Goal: Task Accomplishment & Management: Manage account settings

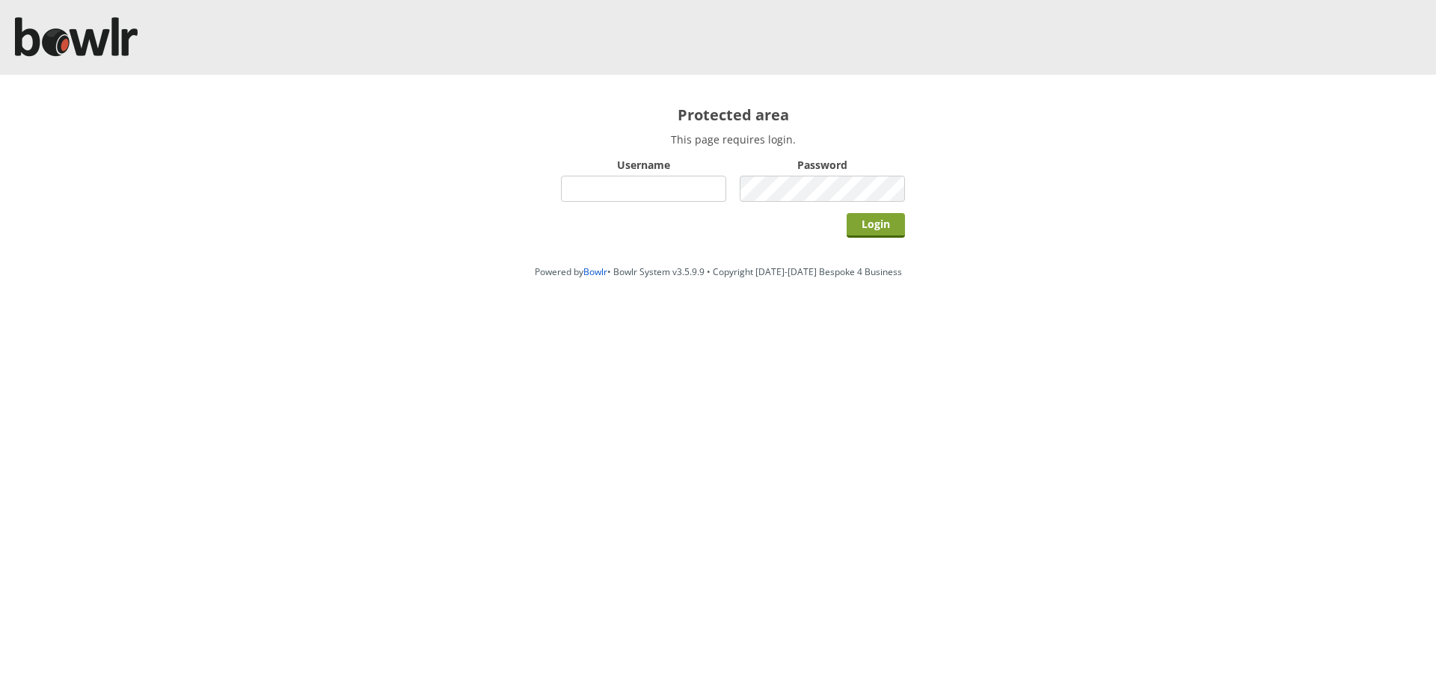
type input "hornseaindoorbowlsclub"
click at [885, 217] on input "Login" at bounding box center [875, 225] width 58 height 25
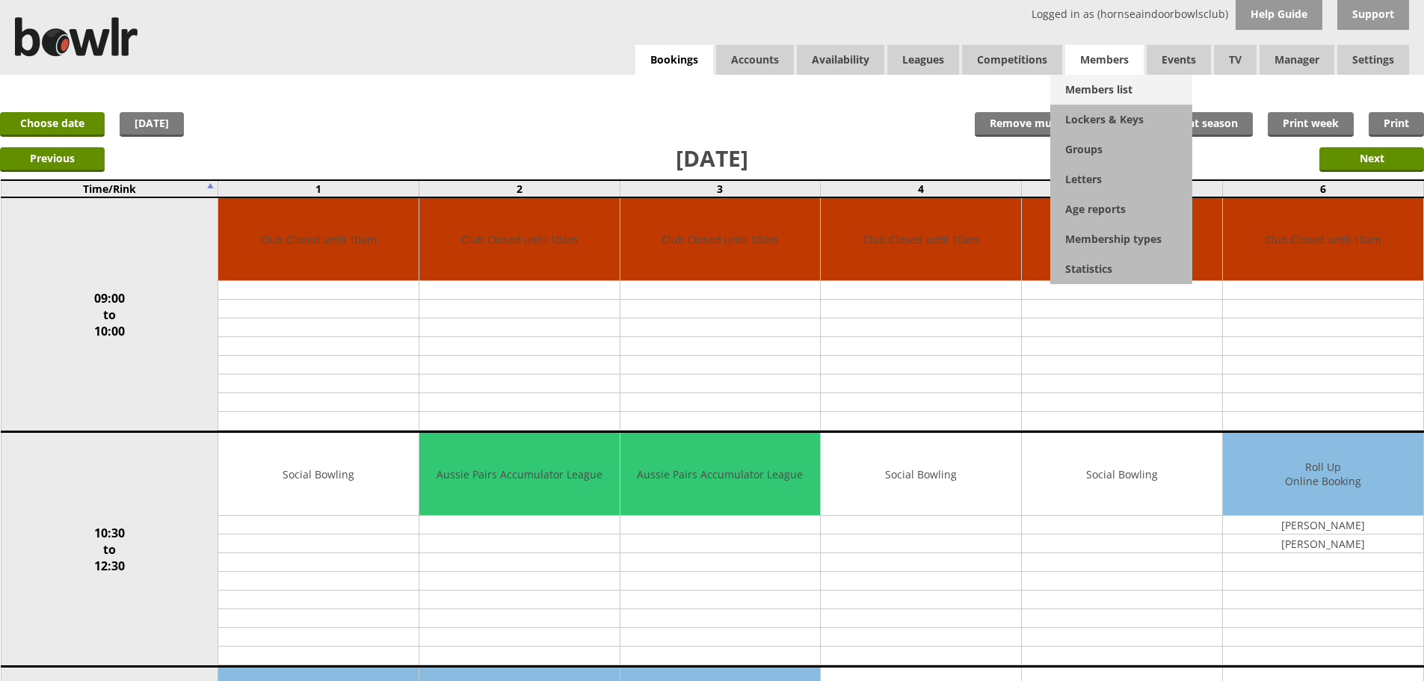
click at [1109, 84] on link "Members list" at bounding box center [1122, 90] width 142 height 30
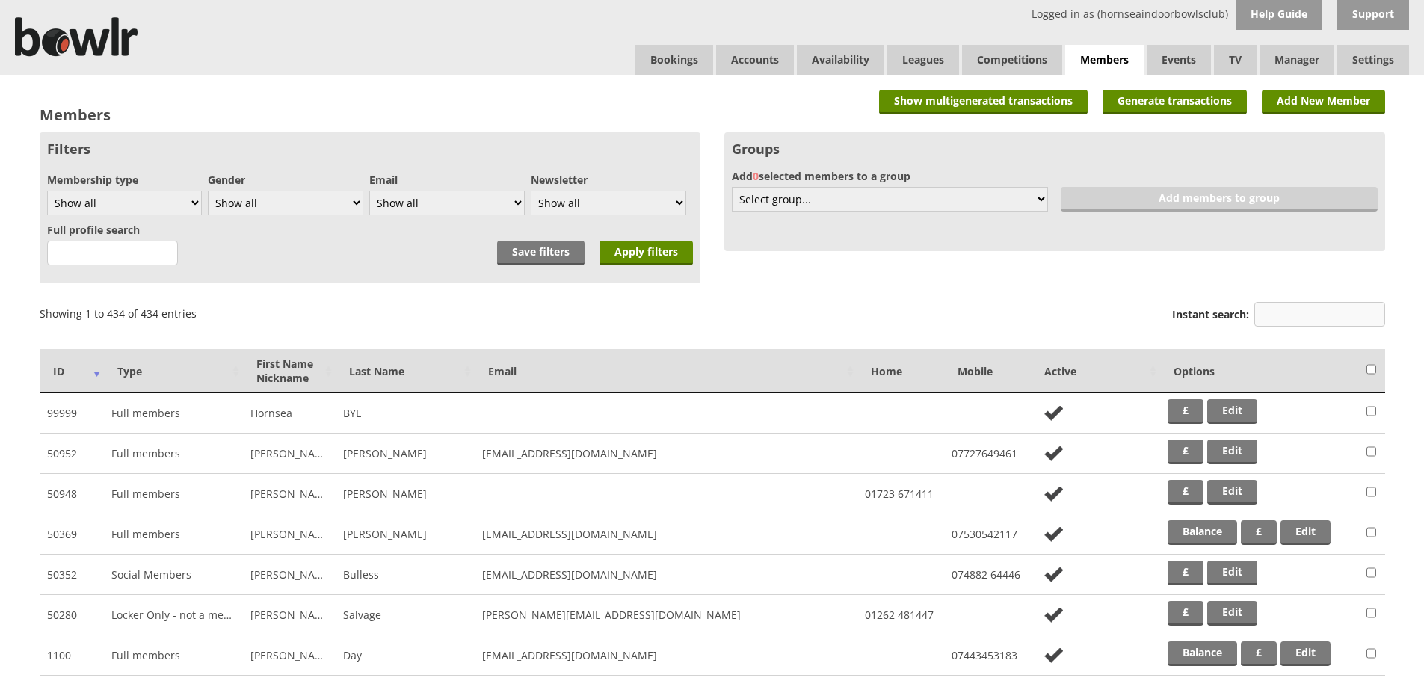
click at [1263, 317] on input "Instant search:" at bounding box center [1320, 314] width 131 height 25
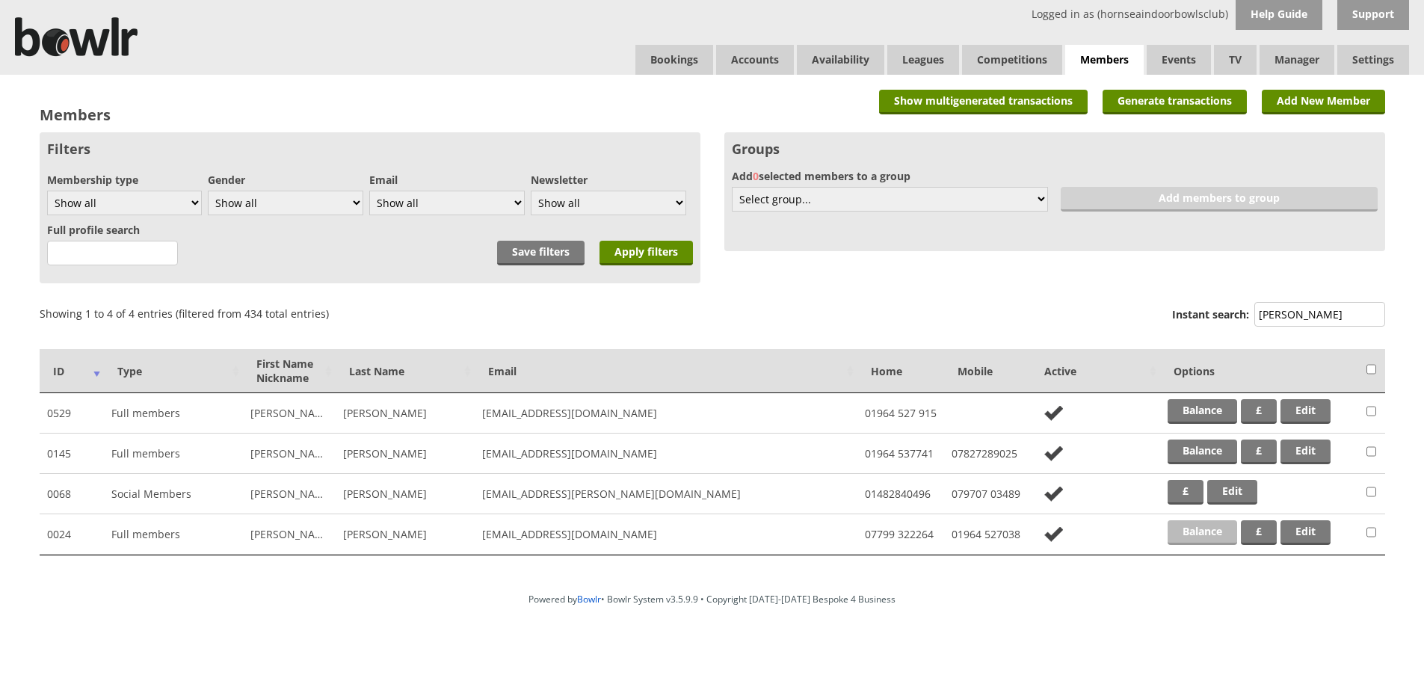
type input "[PERSON_NAME]"
click at [1181, 526] on link "Balance" at bounding box center [1203, 532] width 70 height 25
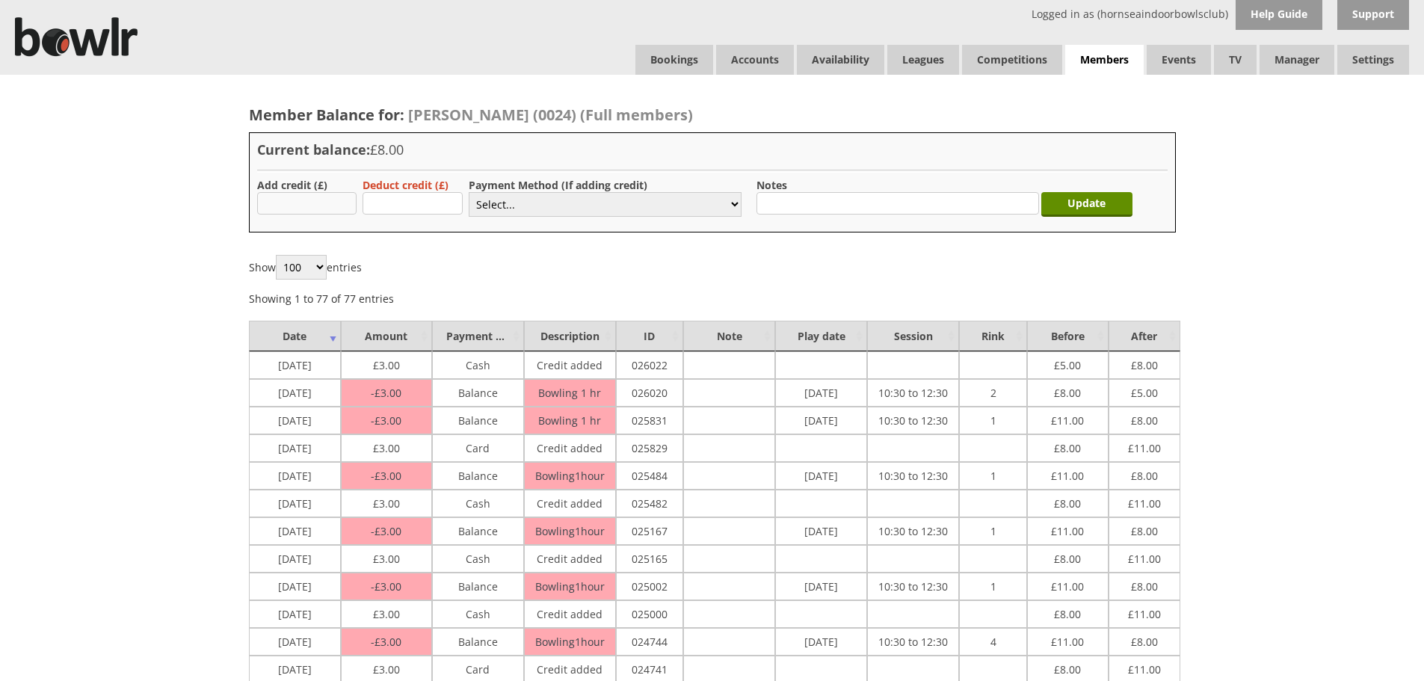
click at [287, 195] on input "text" at bounding box center [307, 203] width 100 height 22
type input "3"
click at [517, 206] on select "Select... Cash Card Cheque Bank Transfer Other Member Card Gift Voucher Balance" at bounding box center [605, 204] width 273 height 25
select select "2"
click at [469, 192] on select "Select... Cash Card Cheque Bank Transfer Other Member Card Gift Voucher Balance" at bounding box center [605, 204] width 273 height 25
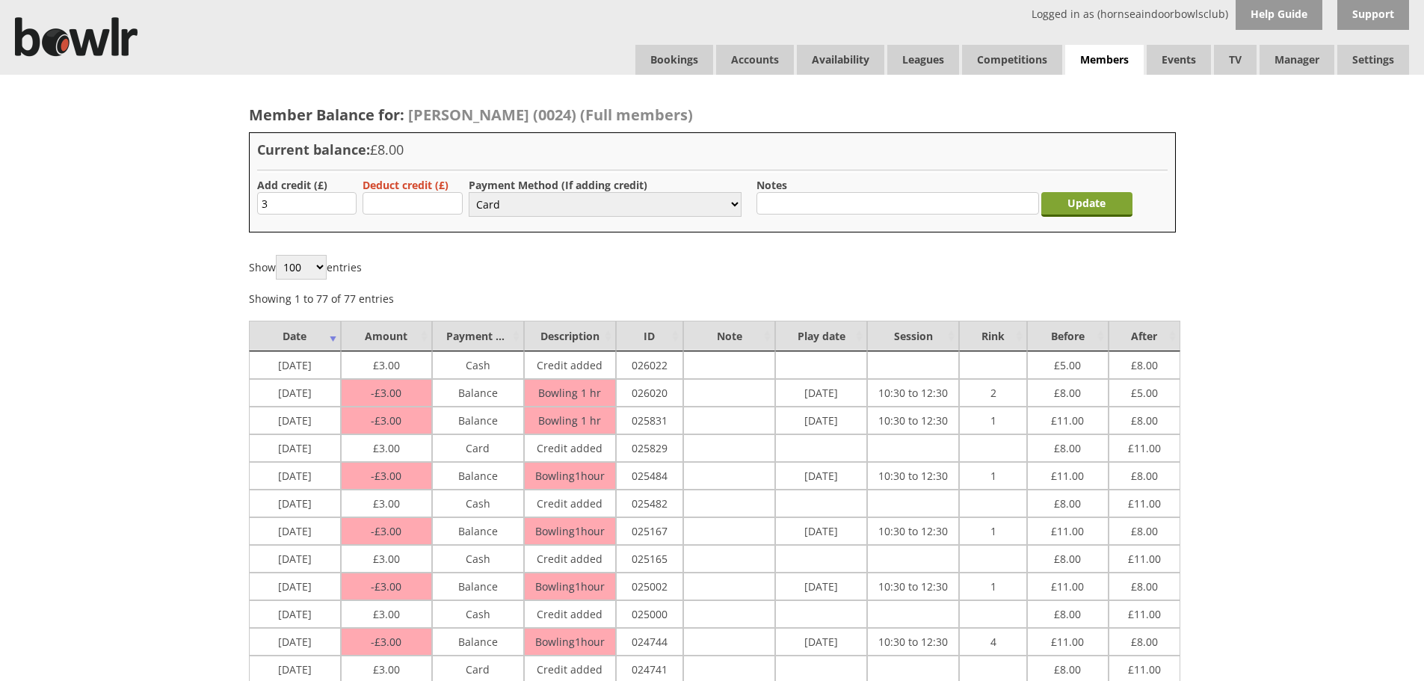
click at [1089, 212] on input "Update" at bounding box center [1087, 204] width 91 height 25
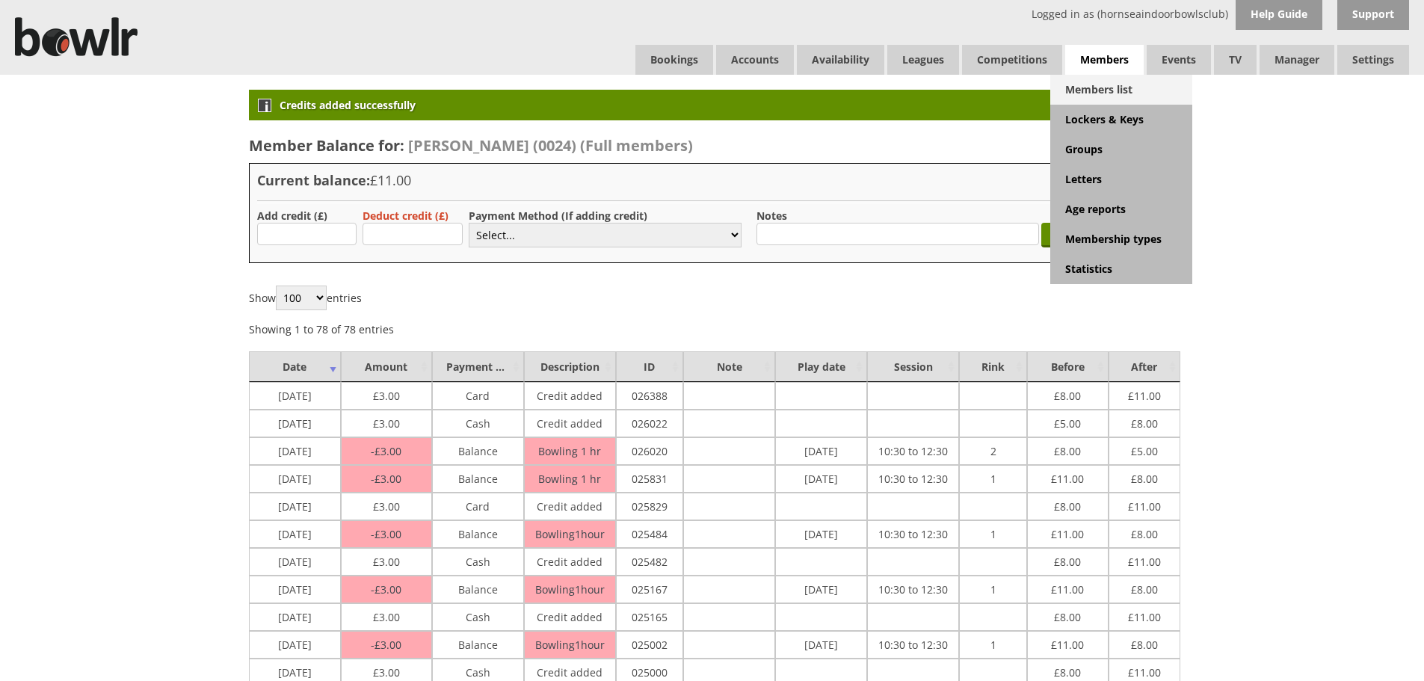
click at [1113, 79] on link "Members list" at bounding box center [1122, 90] width 142 height 30
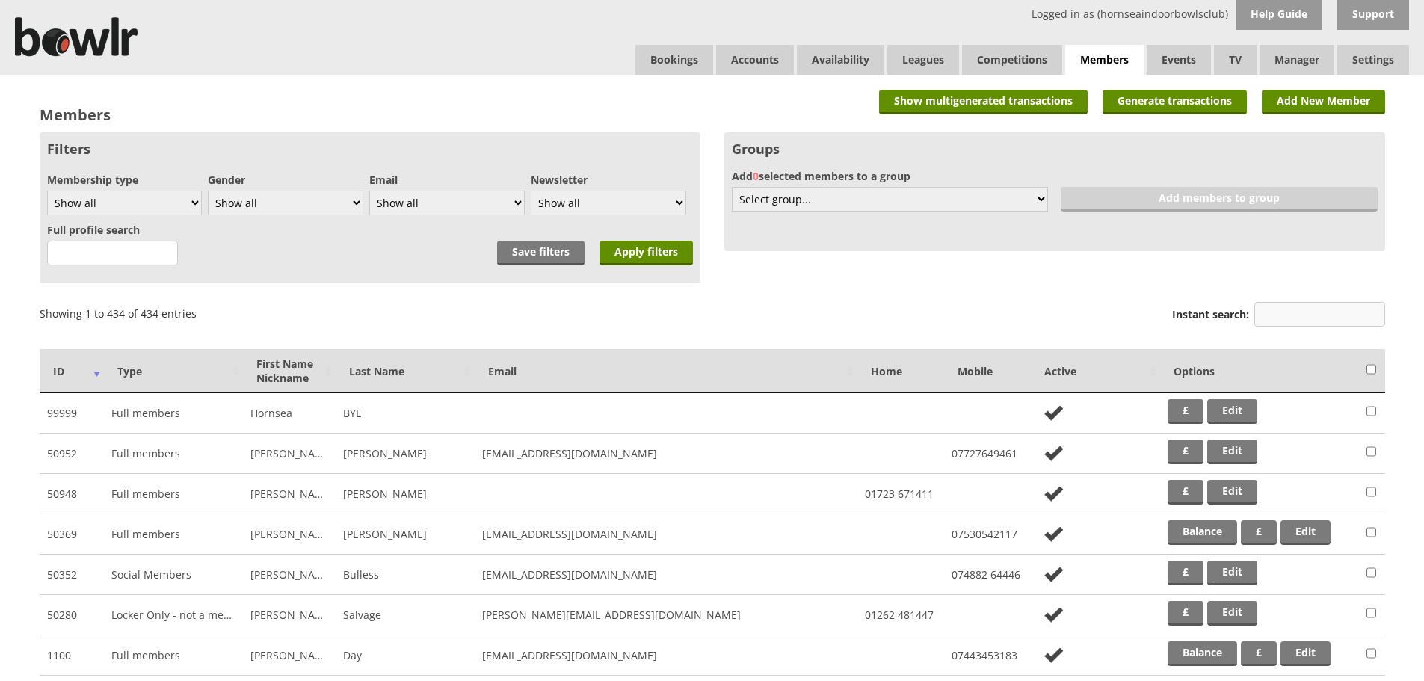
click at [1267, 306] on input "Instant search:" at bounding box center [1320, 314] width 131 height 25
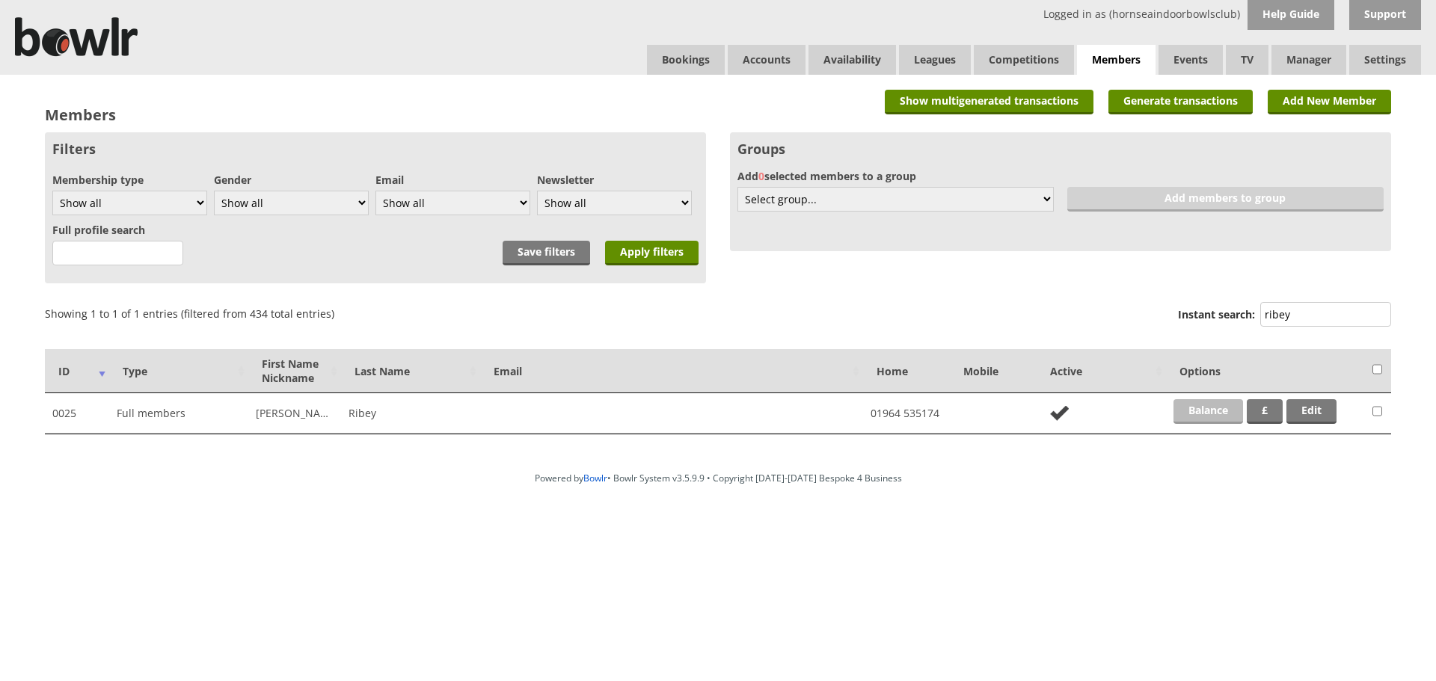
type input "ribey"
click at [1212, 407] on link "Balance" at bounding box center [1208, 411] width 70 height 25
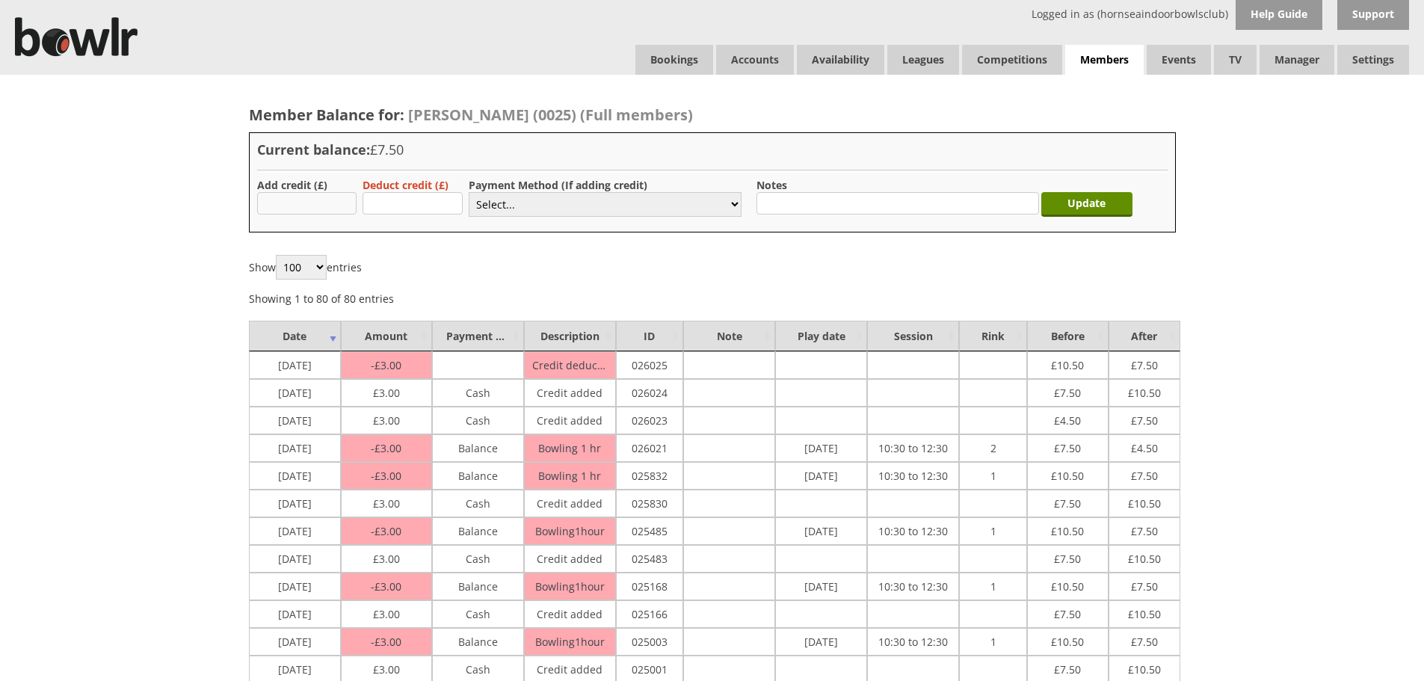
click at [330, 210] on input "text" at bounding box center [307, 203] width 100 height 22
type input "3"
click at [538, 202] on select "Select... Cash Card Cheque Bank Transfer Other Member Card Gift Voucher Balance" at bounding box center [605, 204] width 273 height 25
select select "1"
click at [469, 192] on select "Select... Cash Card Cheque Bank Transfer Other Member Card Gift Voucher Balance" at bounding box center [605, 204] width 273 height 25
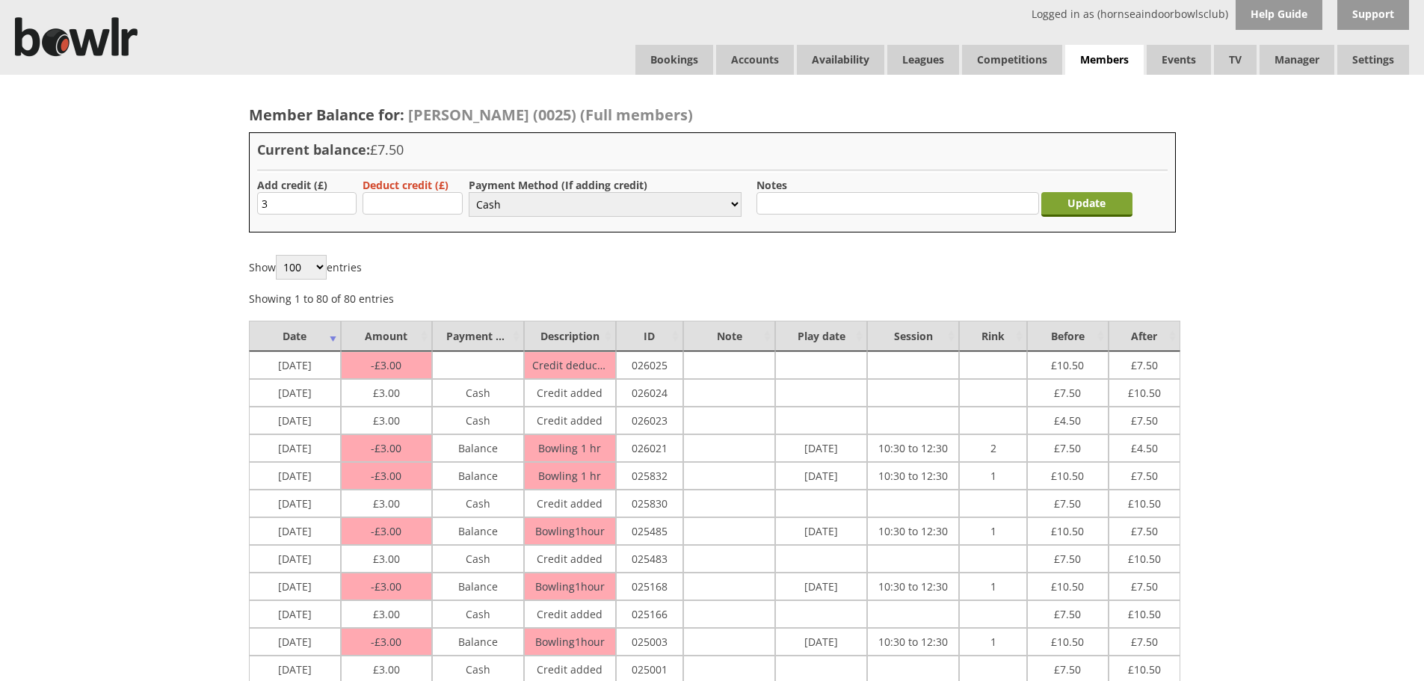
click at [1072, 197] on input "Update" at bounding box center [1087, 204] width 91 height 25
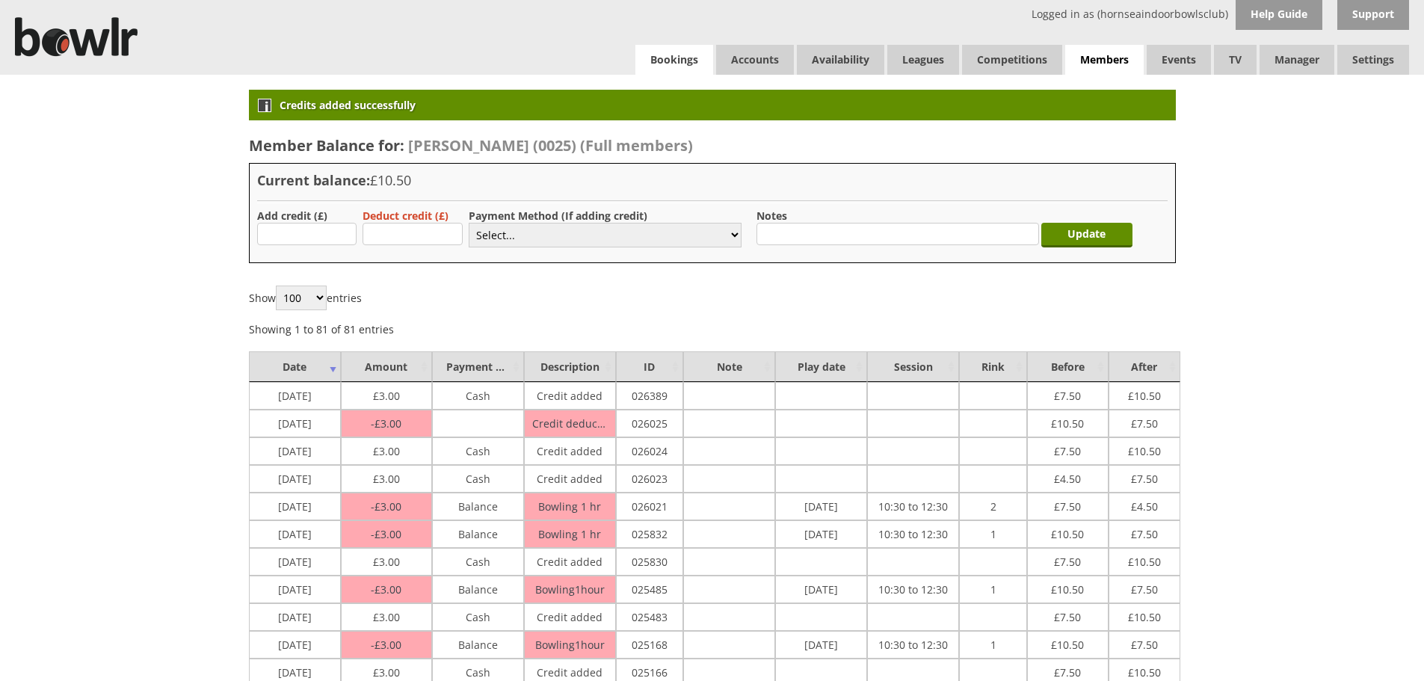
click at [665, 58] on link "Bookings" at bounding box center [675, 60] width 78 height 30
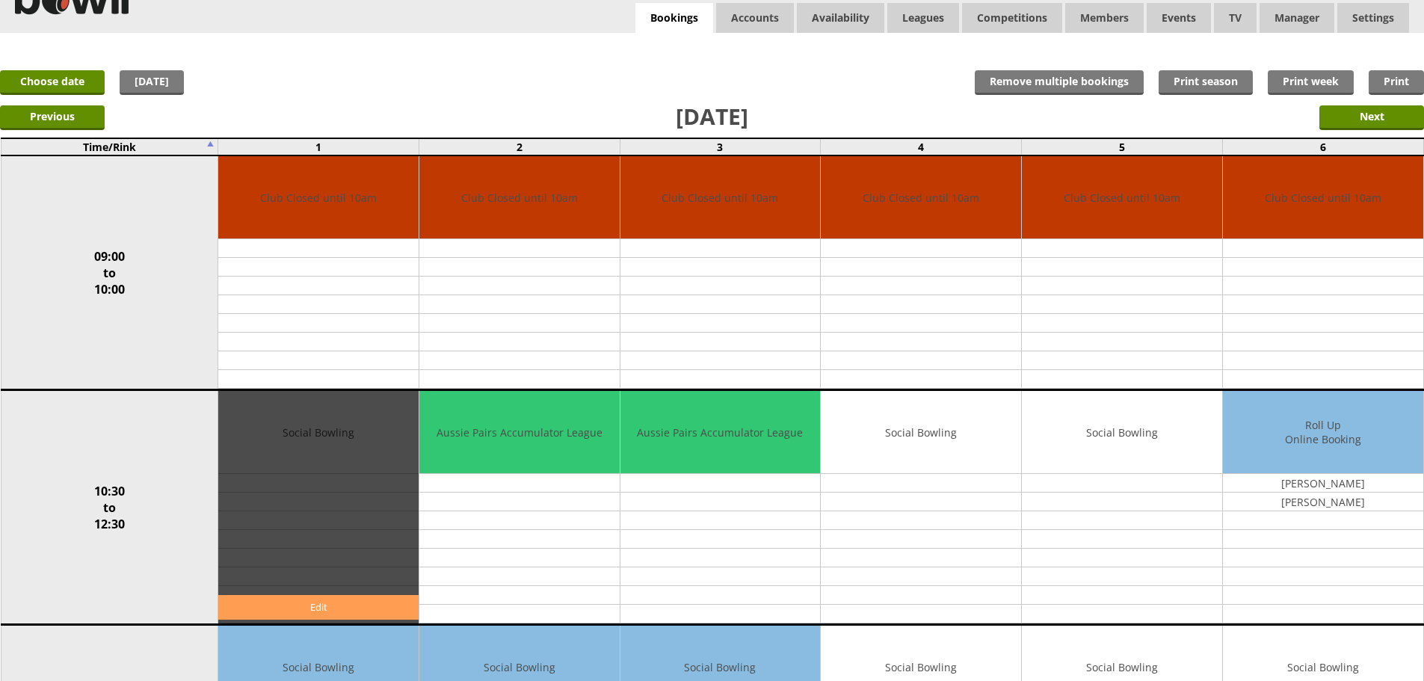
scroll to position [150, 0]
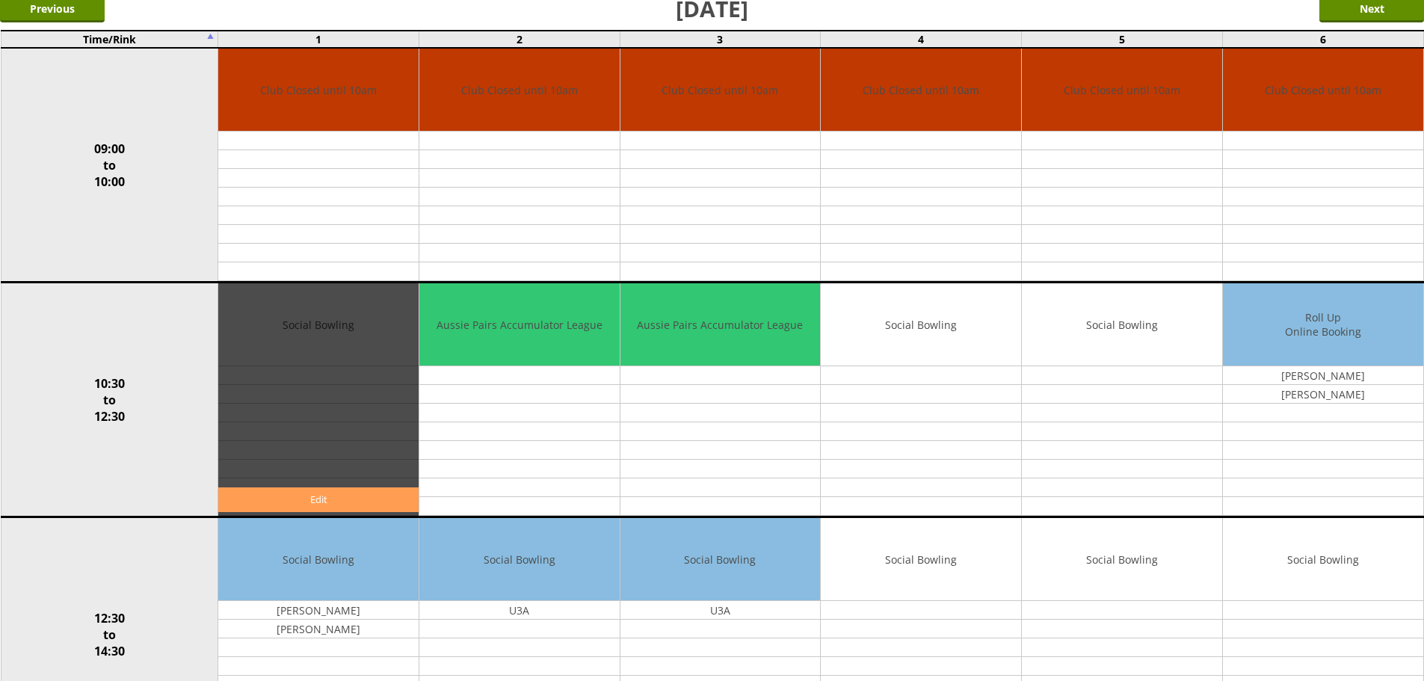
click at [365, 507] on link "Edit" at bounding box center [318, 500] width 200 height 25
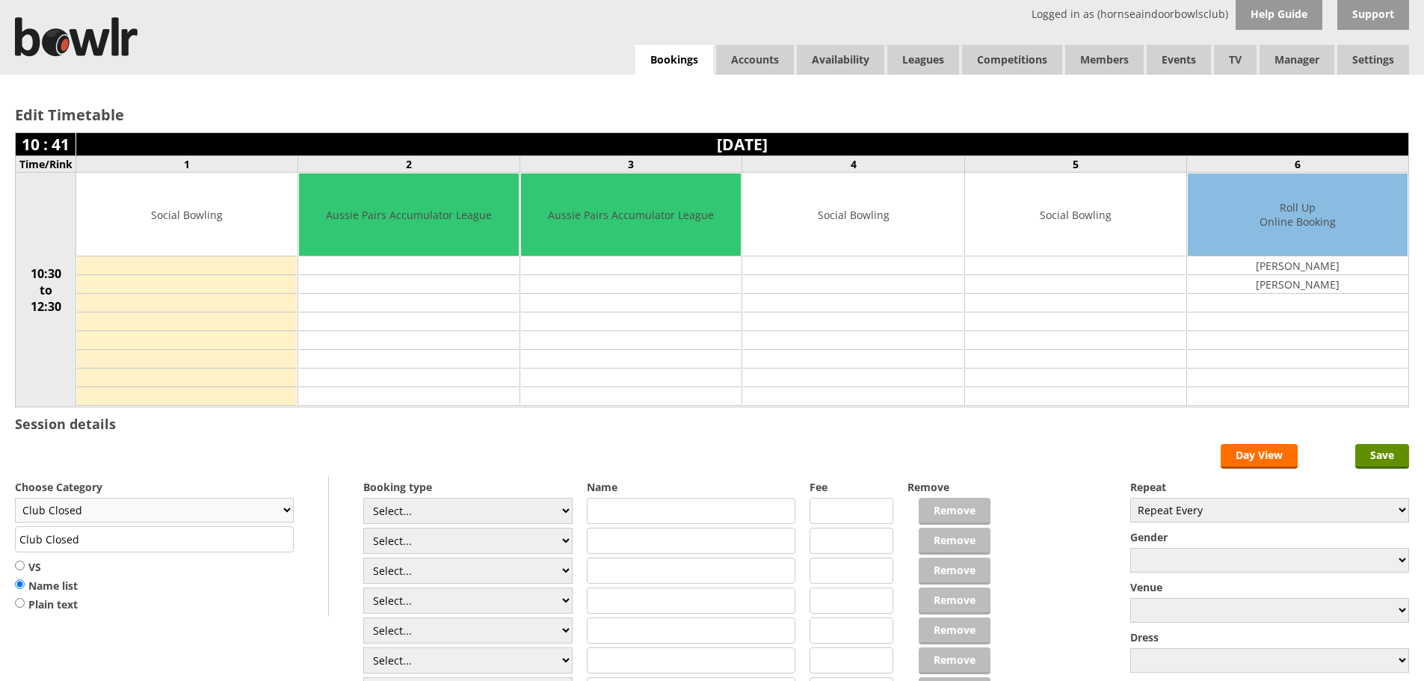
click at [265, 511] on select "Club Closed Singles League Triples League Pairs League Friendly Social Bowling …" at bounding box center [154, 510] width 279 height 25
select select "119"
click at [15, 498] on select "Club Closed Singles League Triples League Pairs League Friendly Social Bowling …" at bounding box center [154, 510] width 279 height 25
type input "Social Bowling"
click at [473, 513] on select "Select... Club Competition (Member) Club Competition (Visitor) National (Member…" at bounding box center [467, 511] width 209 height 26
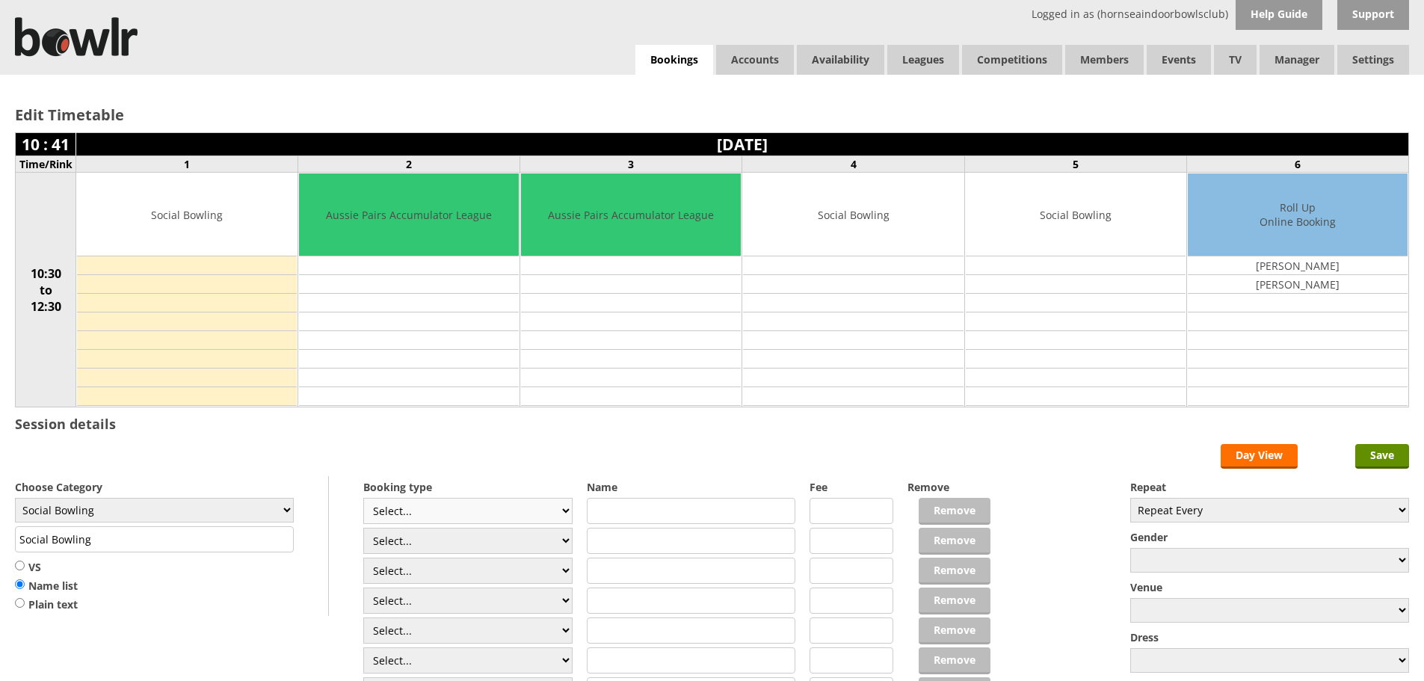
select select "1_54"
click at [363, 498] on select "Select... Club Competition (Member) Club Competition (Visitor) National (Member…" at bounding box center [467, 511] width 209 height 26
type input "3.0000"
drag, startPoint x: 459, startPoint y: 544, endPoint x: 464, endPoint y: 528, distance: 17.1
click at [459, 544] on select "Select... Club Competition (Member) Club Competition (Visitor) National (Member…" at bounding box center [467, 541] width 209 height 26
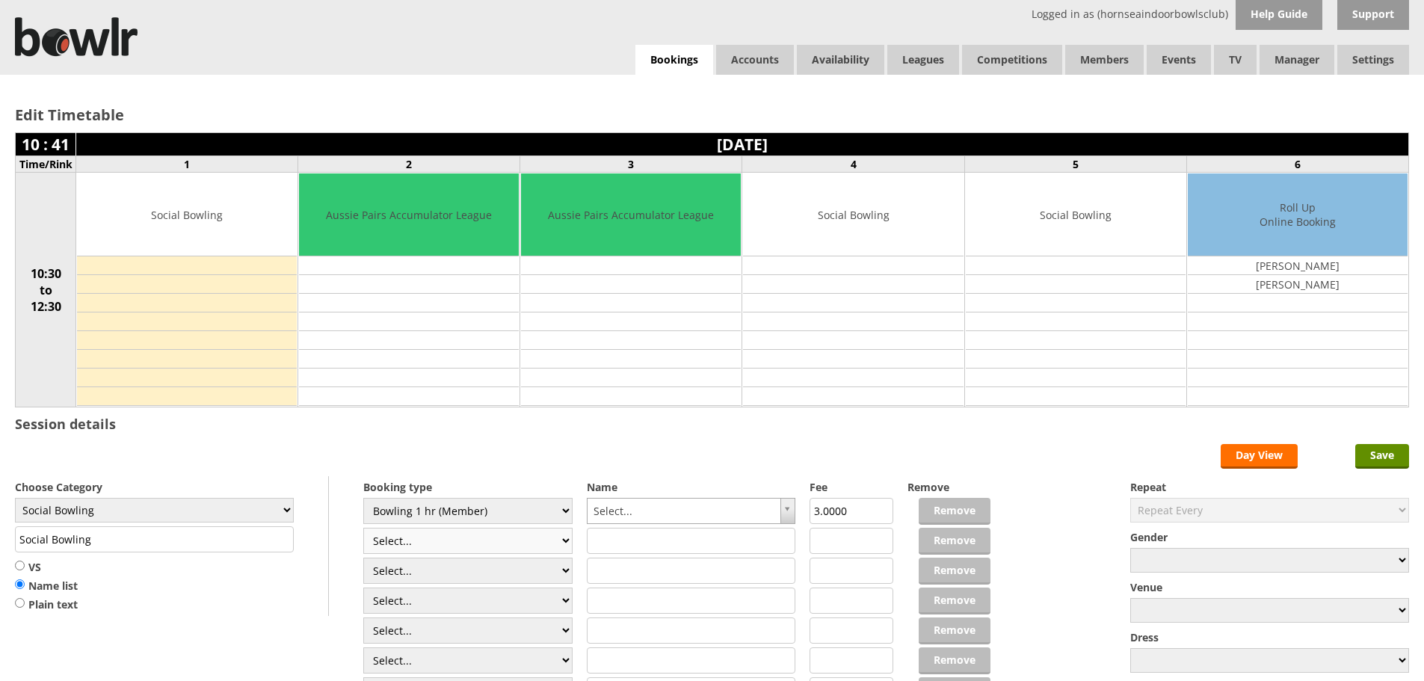
select select "1_54"
click at [363, 528] on select "Select... Club Competition (Member) Club Competition (Visitor) National (Member…" at bounding box center [467, 541] width 209 height 26
type input "3.0000"
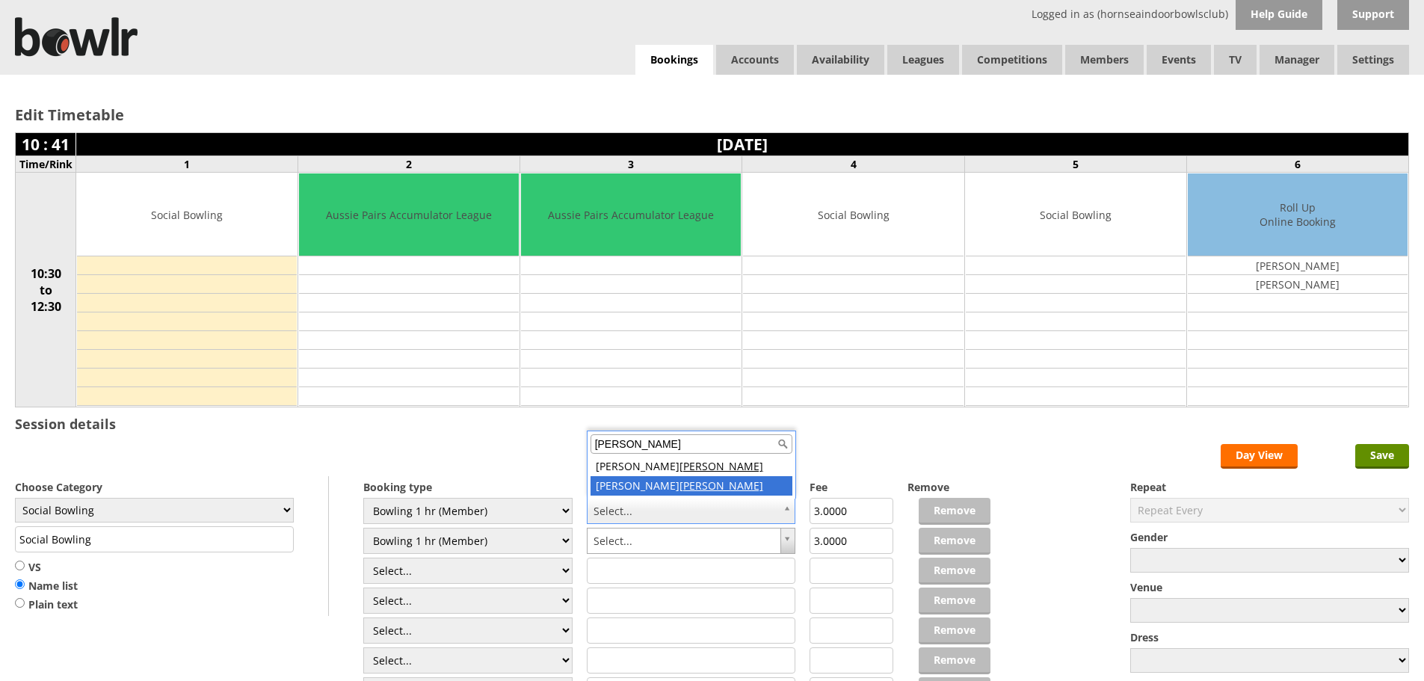
type input "ogle"
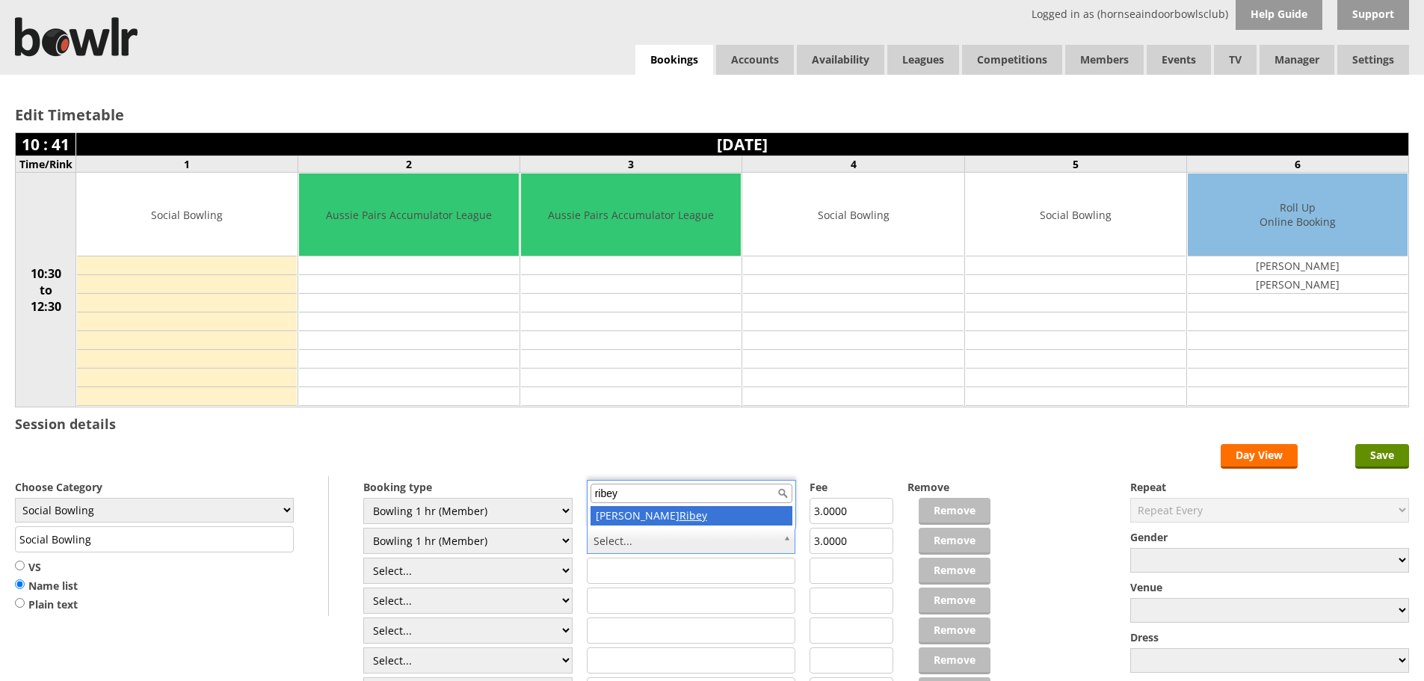
type input "ribey"
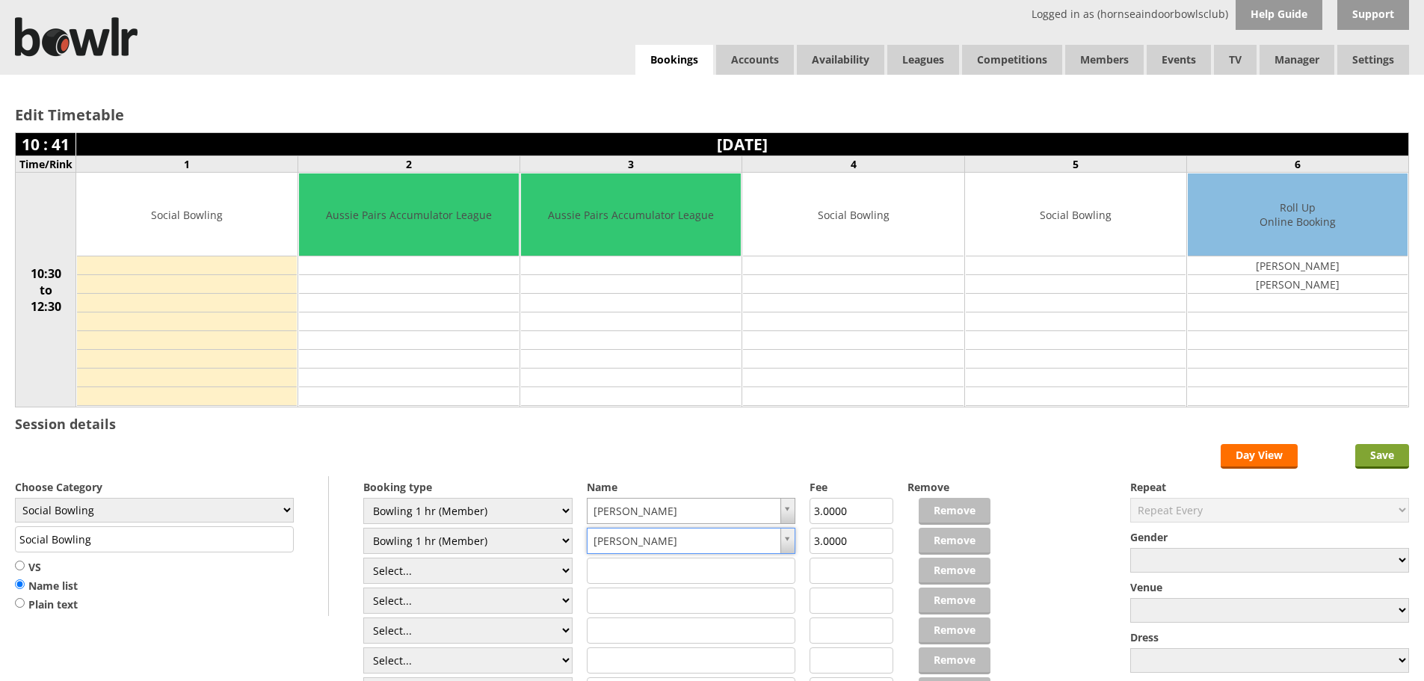
click at [1369, 452] on input "Save" at bounding box center [1383, 456] width 54 height 25
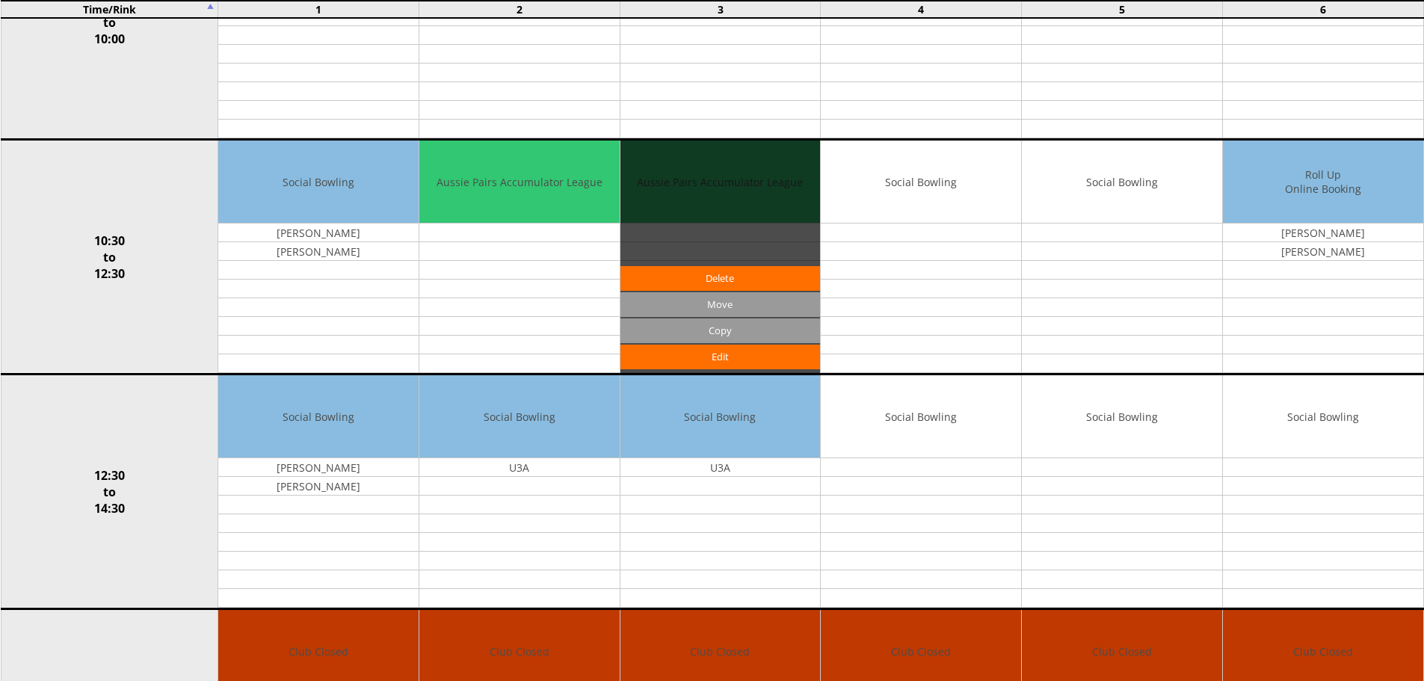
scroll to position [299, 0]
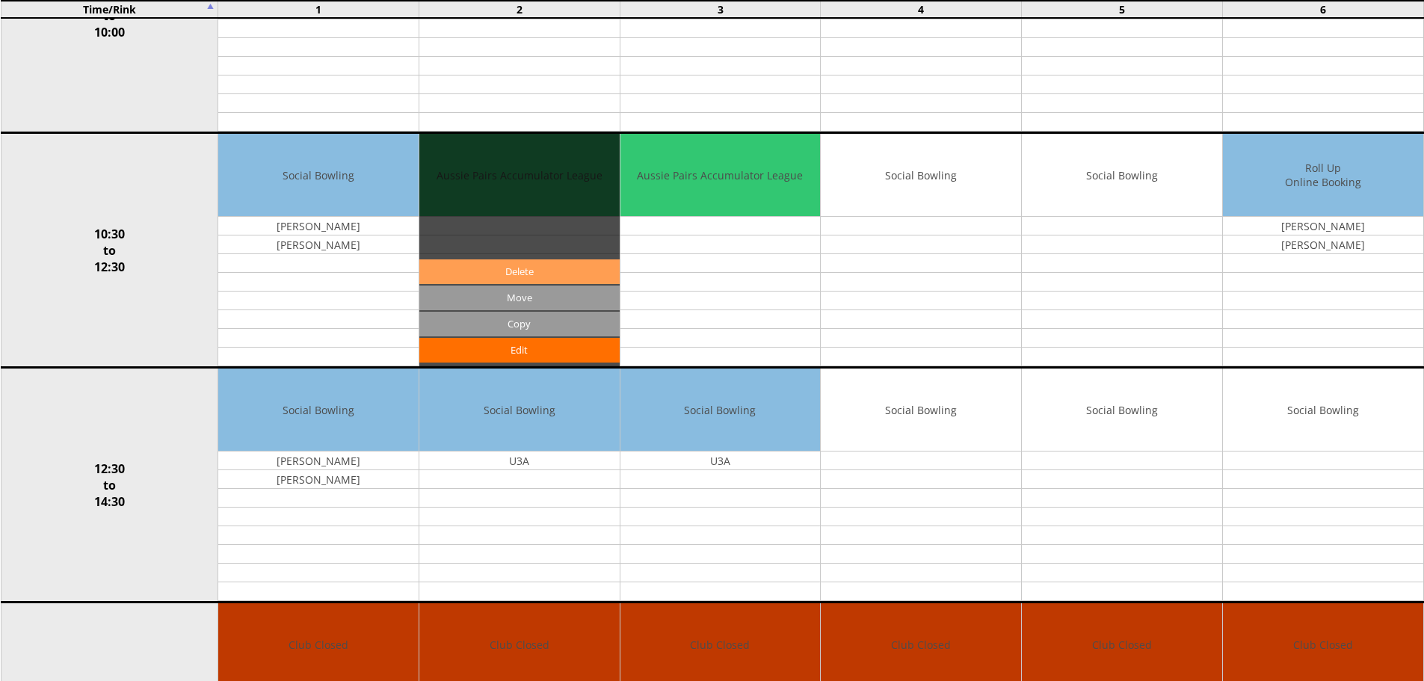
click at [538, 281] on link "Delete" at bounding box center [519, 271] width 200 height 25
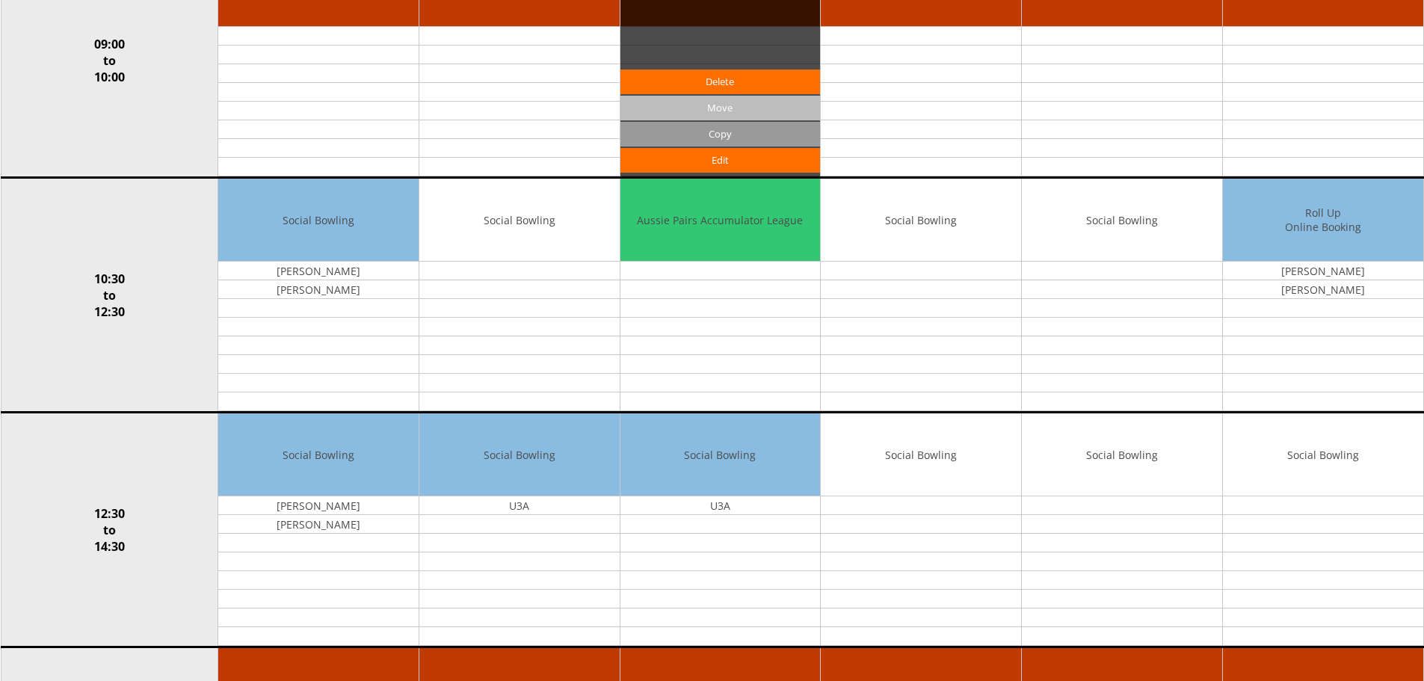
scroll to position [299, 0]
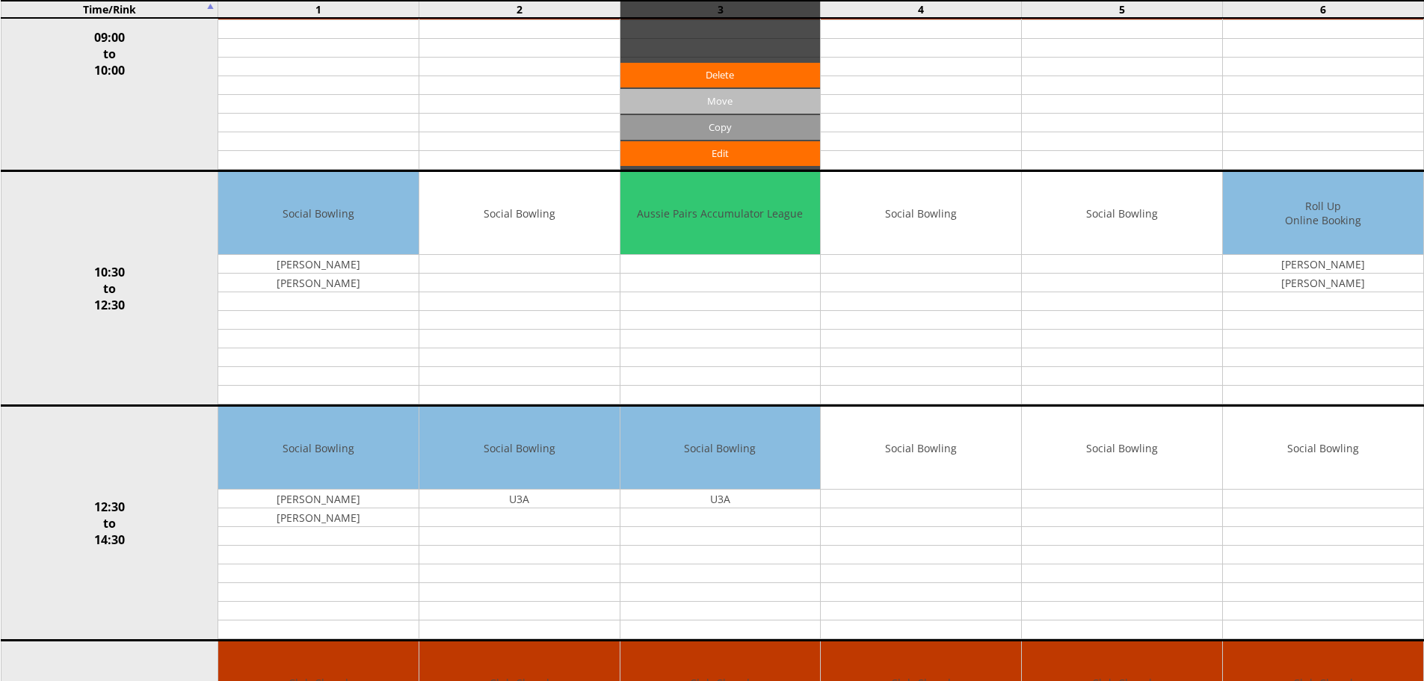
click at [0, 0] on link "Edit" at bounding box center [0, 0] width 0 height 0
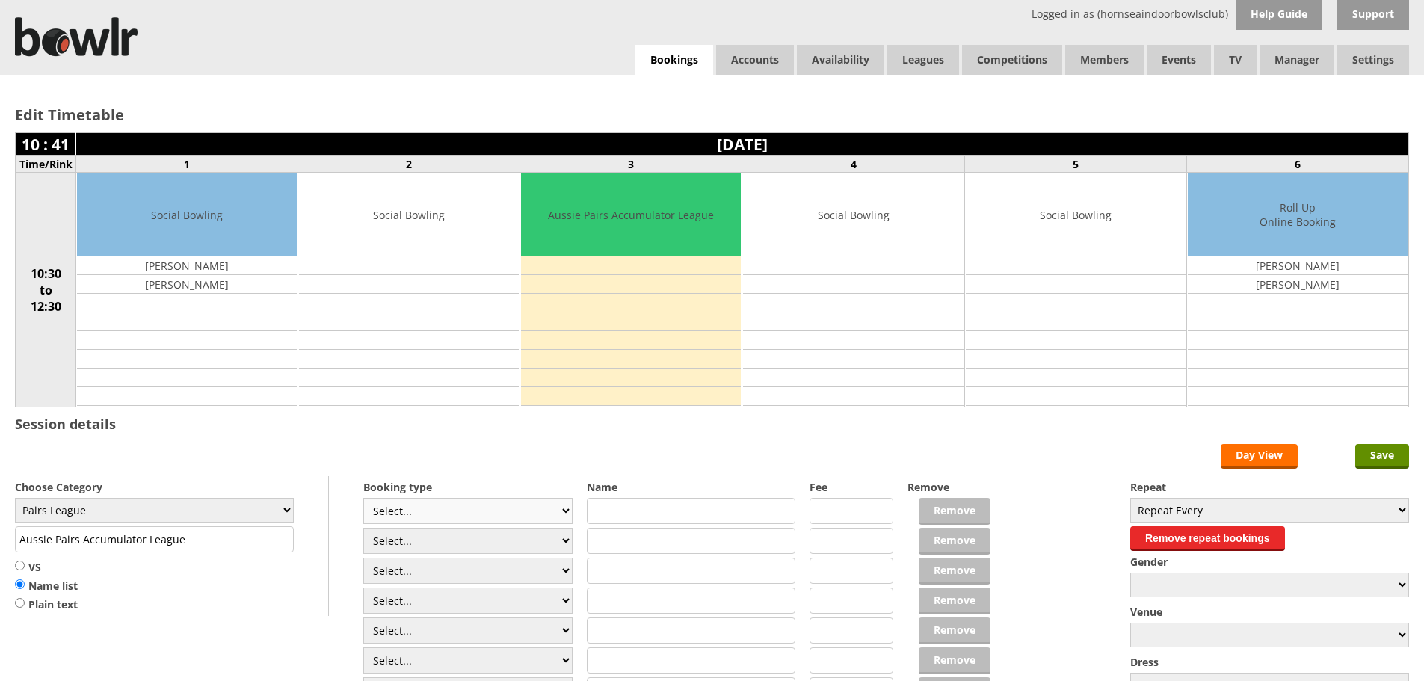
click at [518, 508] on select "Select... Club Competition (Member) Club Competition (Visitor) National (Member…" at bounding box center [467, 511] width 209 height 26
select select "1_50"
click at [363, 498] on select "Select... Club Competition (Member) Club Competition (Visitor) National (Member…" at bounding box center [467, 511] width 209 height 26
type input "Pairs League"
type input "5.0000"
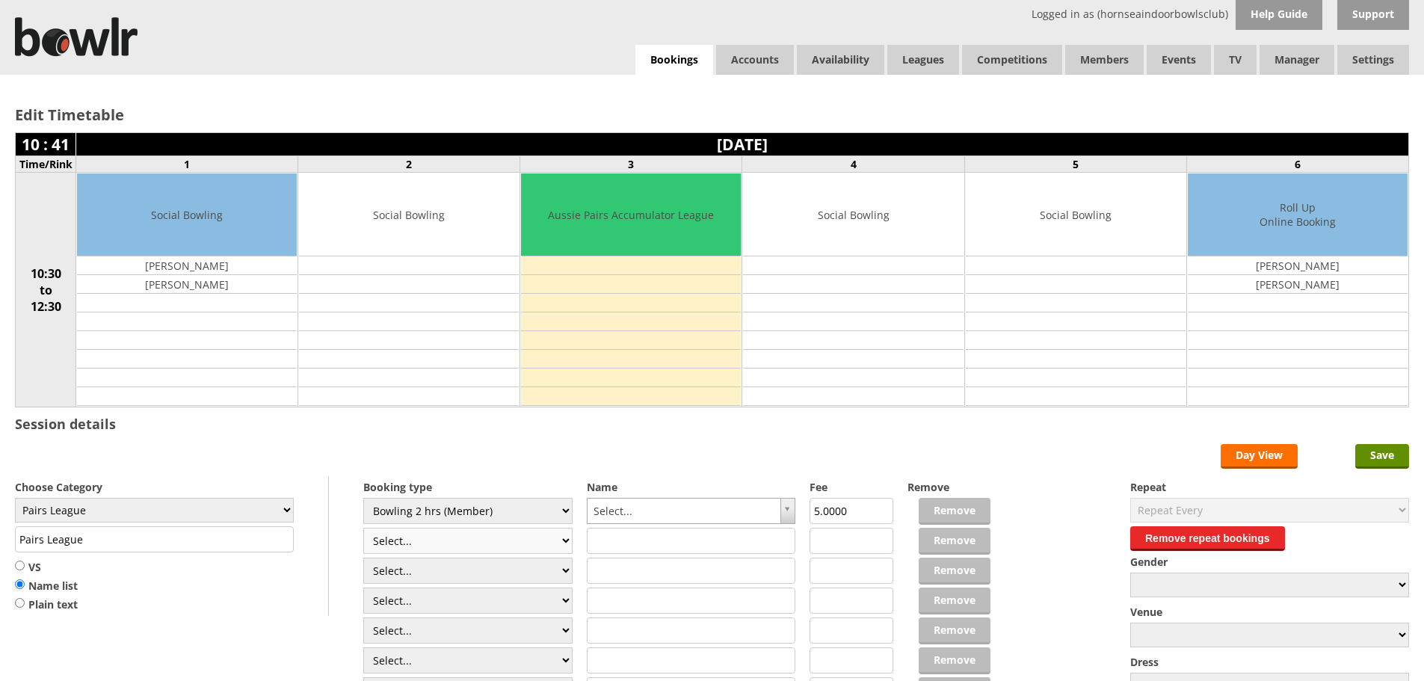
drag, startPoint x: 486, startPoint y: 538, endPoint x: 488, endPoint y: 530, distance: 7.8
click at [486, 538] on select "Select... Club Competition (Member) Club Competition (Visitor) National (Member…" at bounding box center [467, 541] width 209 height 26
select select "1_50"
click at [363, 528] on select "Select... Club Competition (Member) Club Competition (Visitor) National (Member…" at bounding box center [467, 541] width 209 height 26
type input "5.0000"
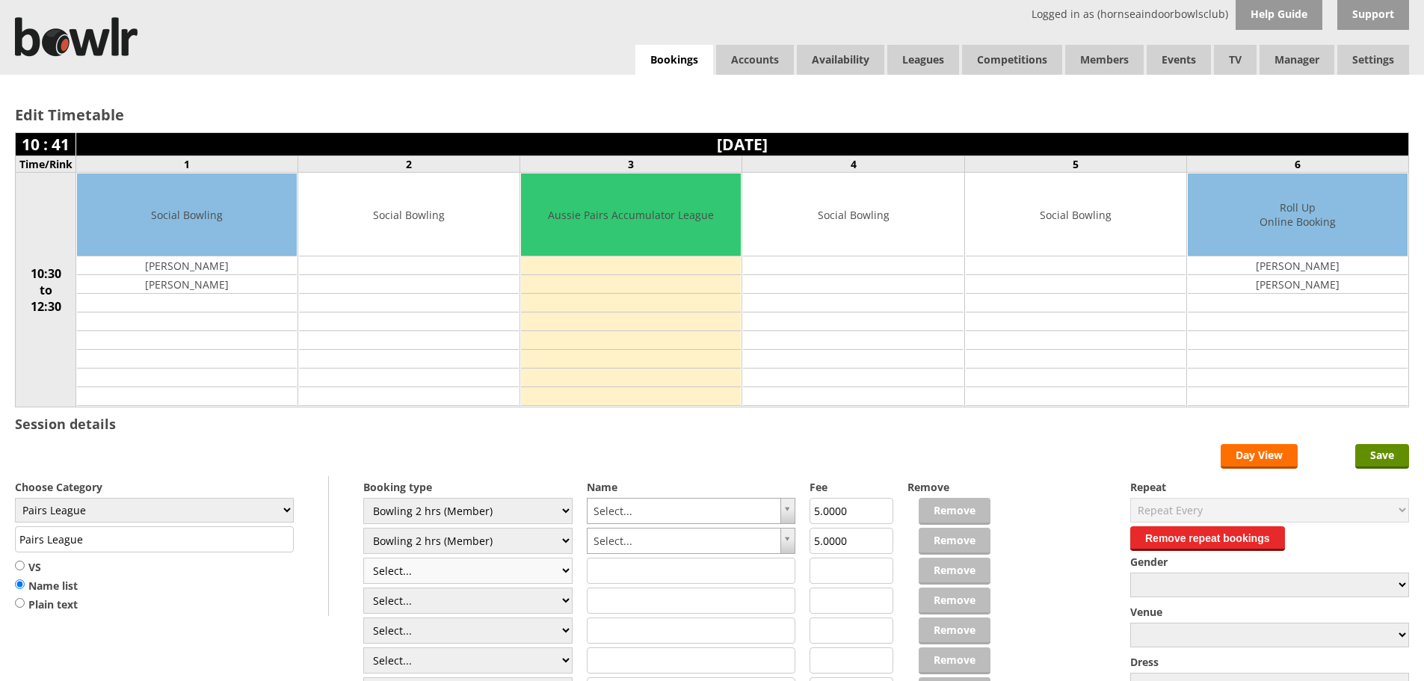
click at [494, 574] on select "Select... Club Competition (Member) Club Competition (Visitor) National (Member…" at bounding box center [467, 571] width 209 height 26
select select "1_50"
click at [363, 558] on select "Select... Club Competition (Member) Club Competition (Visitor) National (Member…" at bounding box center [467, 571] width 209 height 26
type input "5.0000"
click at [547, 597] on select "Select... Club Competition (Member) Club Competition (Visitor) National (Member…" at bounding box center [467, 601] width 209 height 26
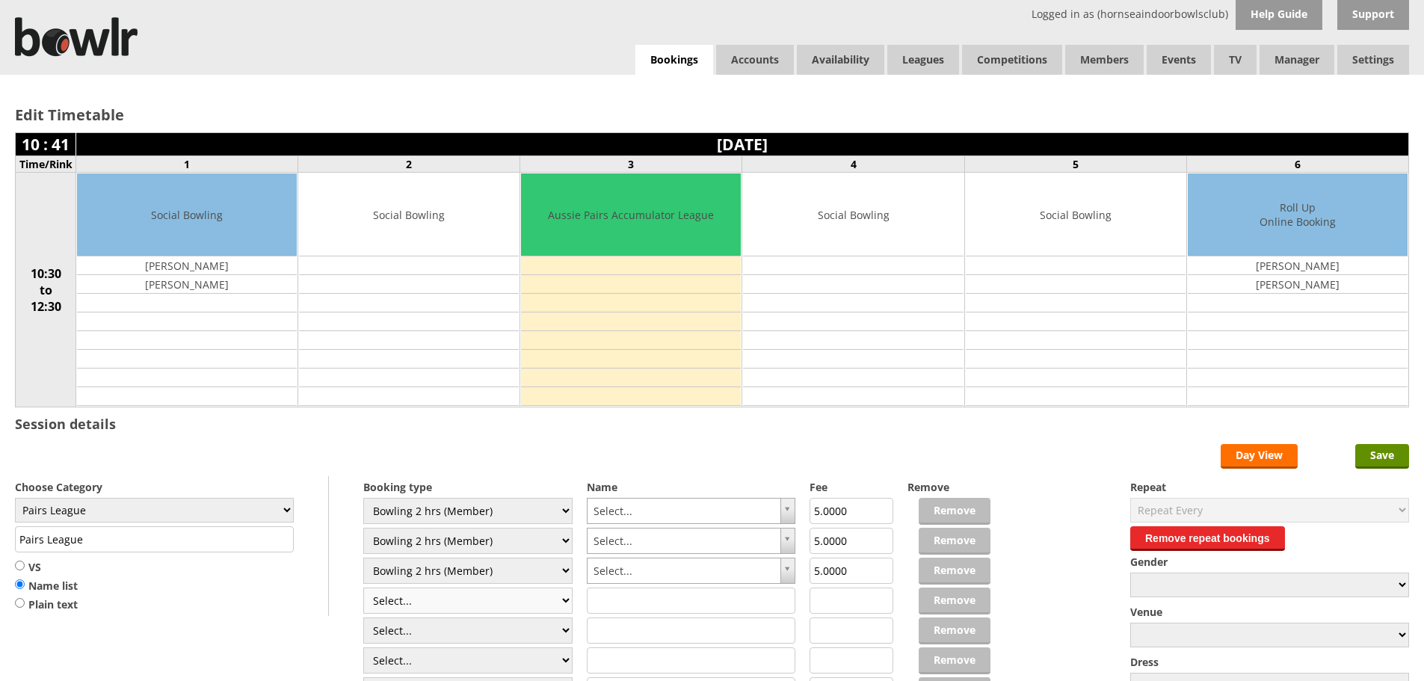
select select "1_50"
click at [363, 588] on select "Select... Club Competition (Member) Club Competition (Visitor) National (Member…" at bounding box center [467, 601] width 209 height 26
type input "5.0000"
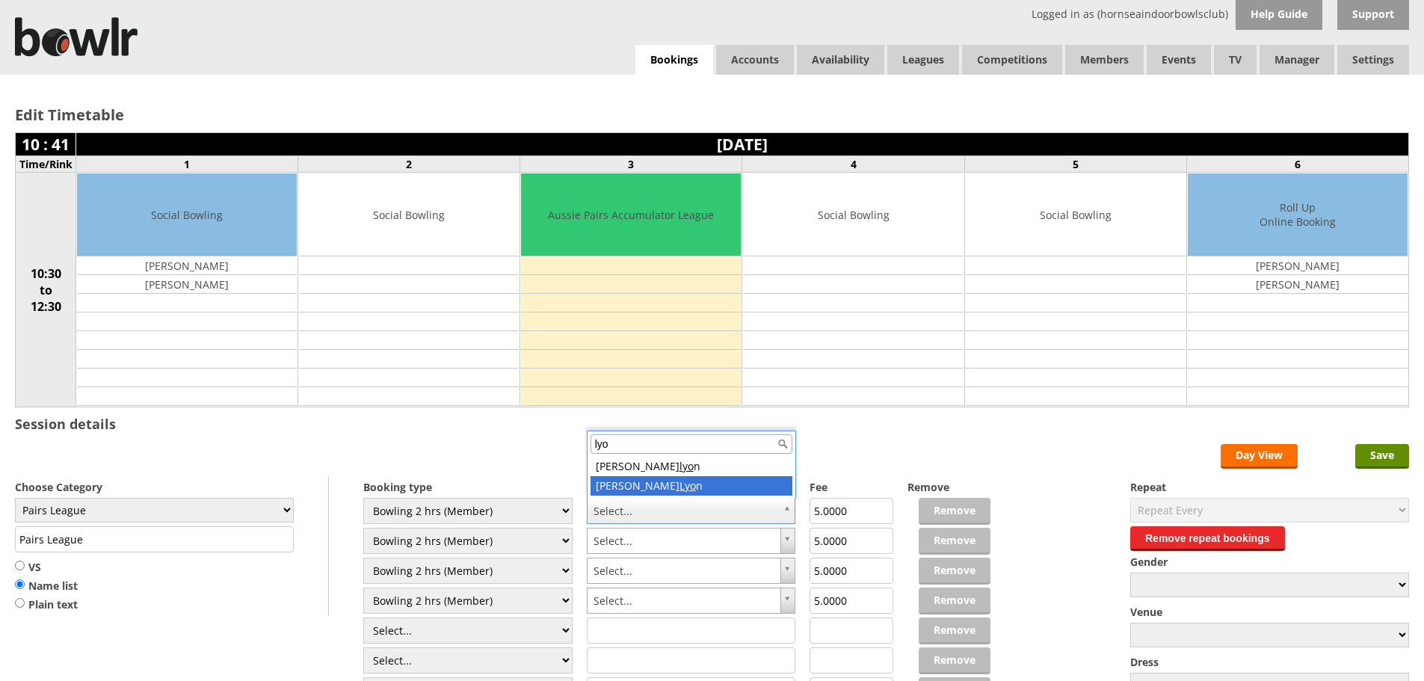
type input "lyo"
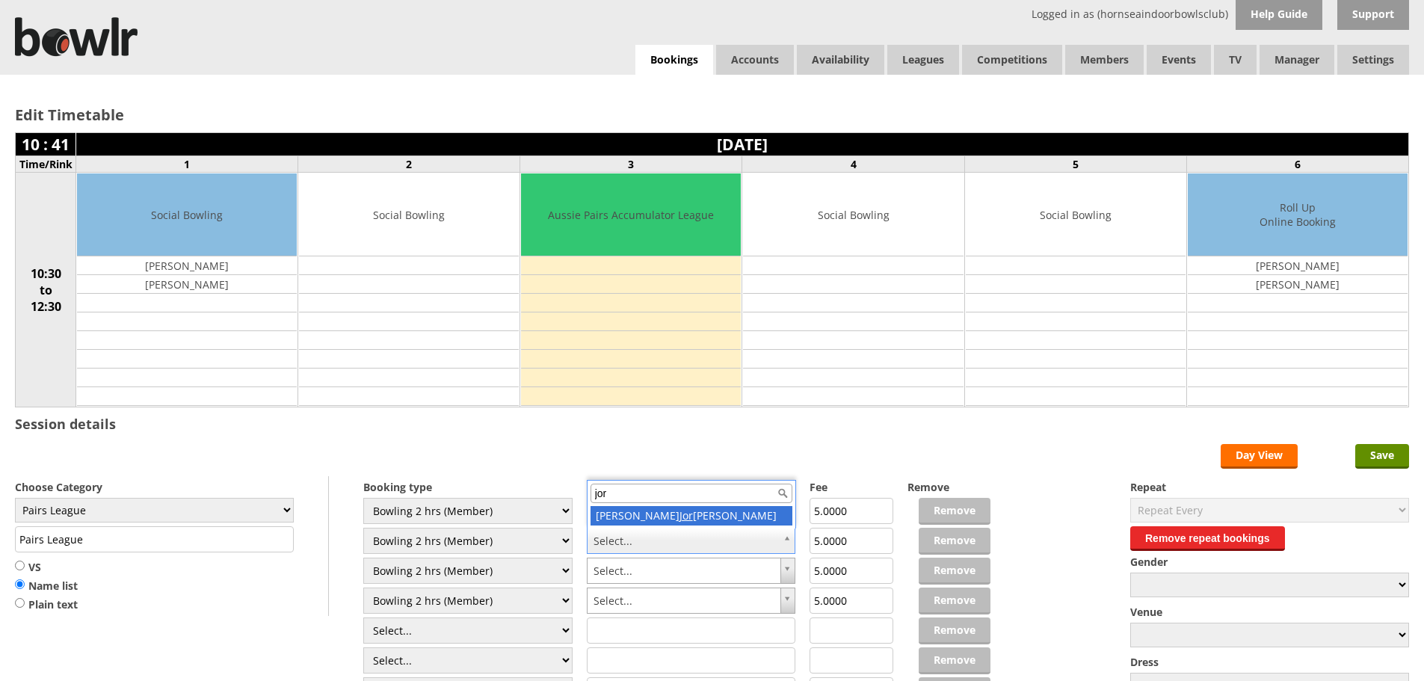
type input "jor"
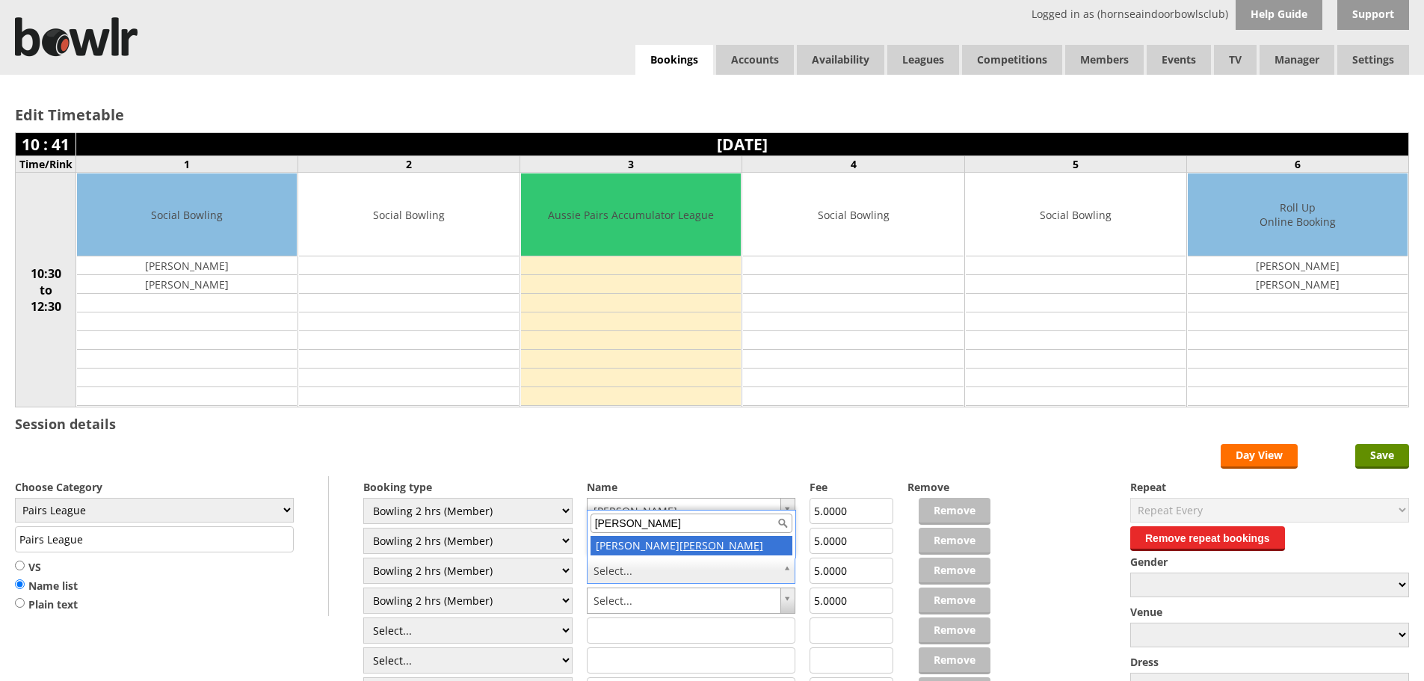
type input "rudd"
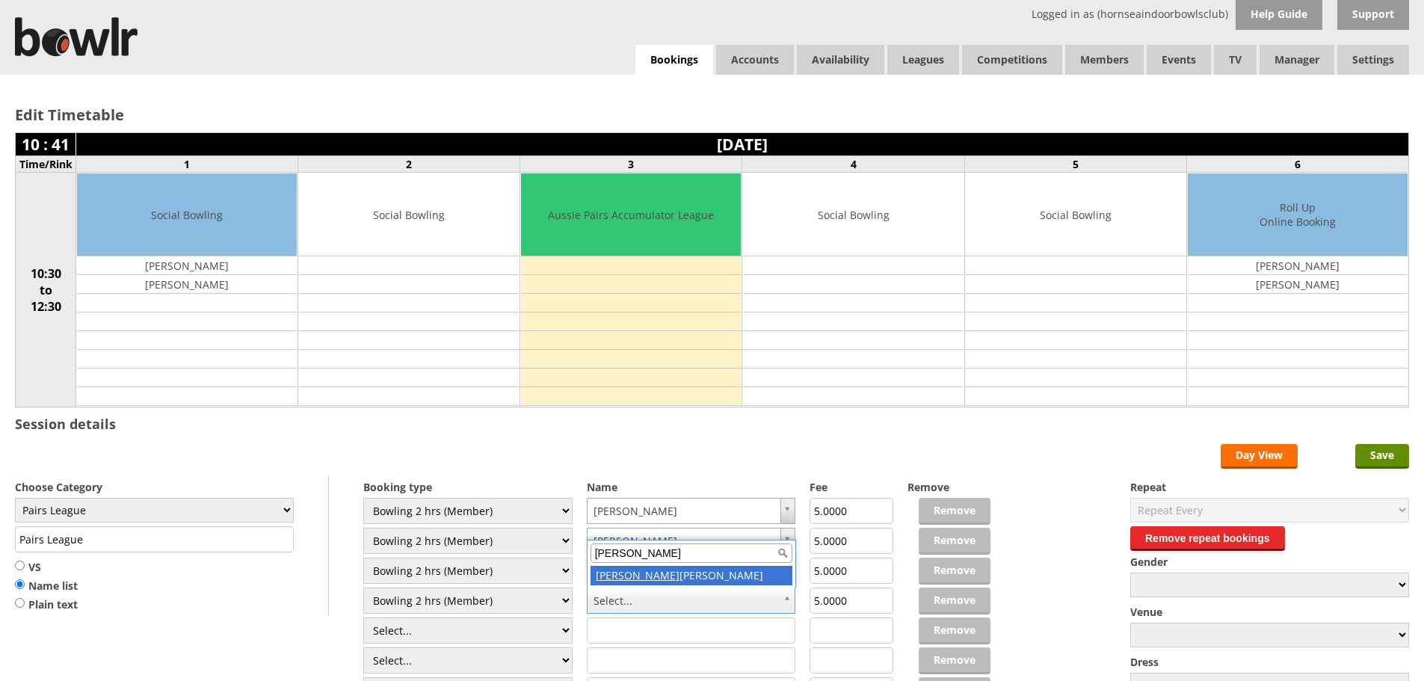
type input "marty"
click at [1402, 451] on input "Save" at bounding box center [1383, 456] width 54 height 25
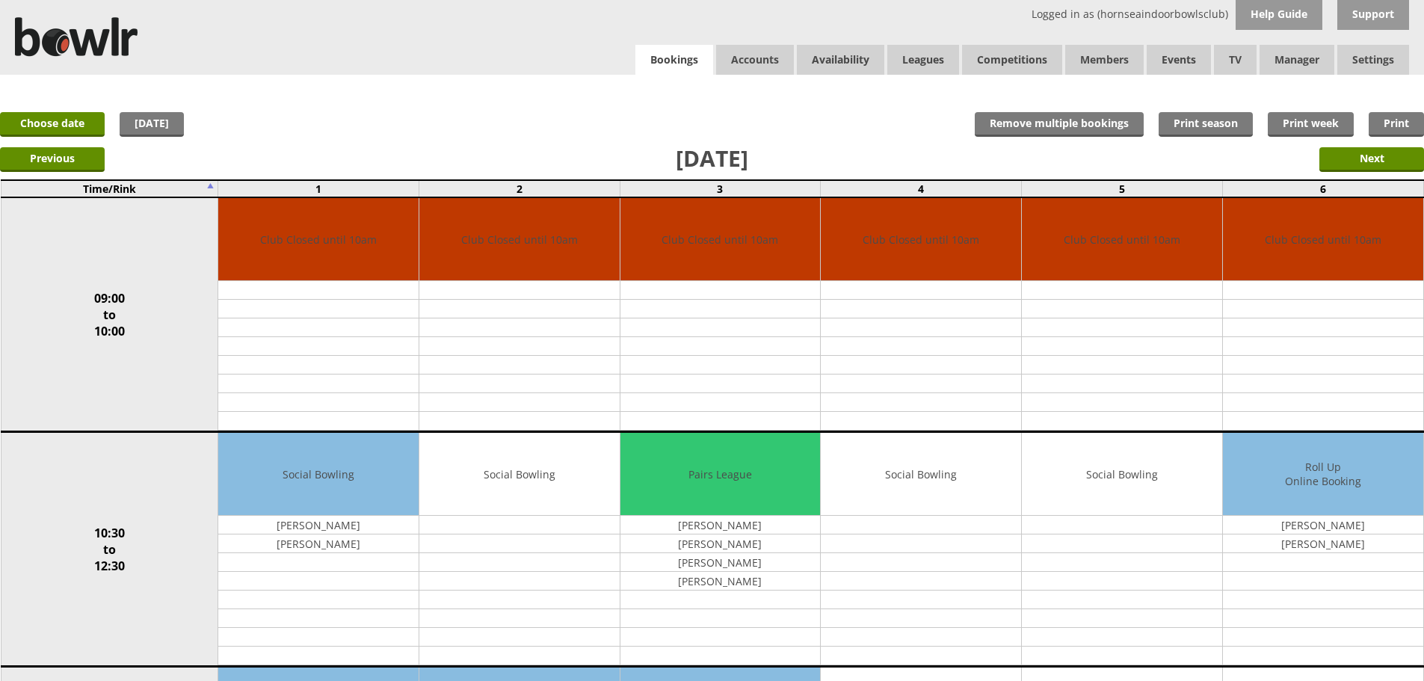
click at [663, 71] on link "Bookings" at bounding box center [675, 60] width 78 height 31
